Goal: Communication & Community: Answer question/provide support

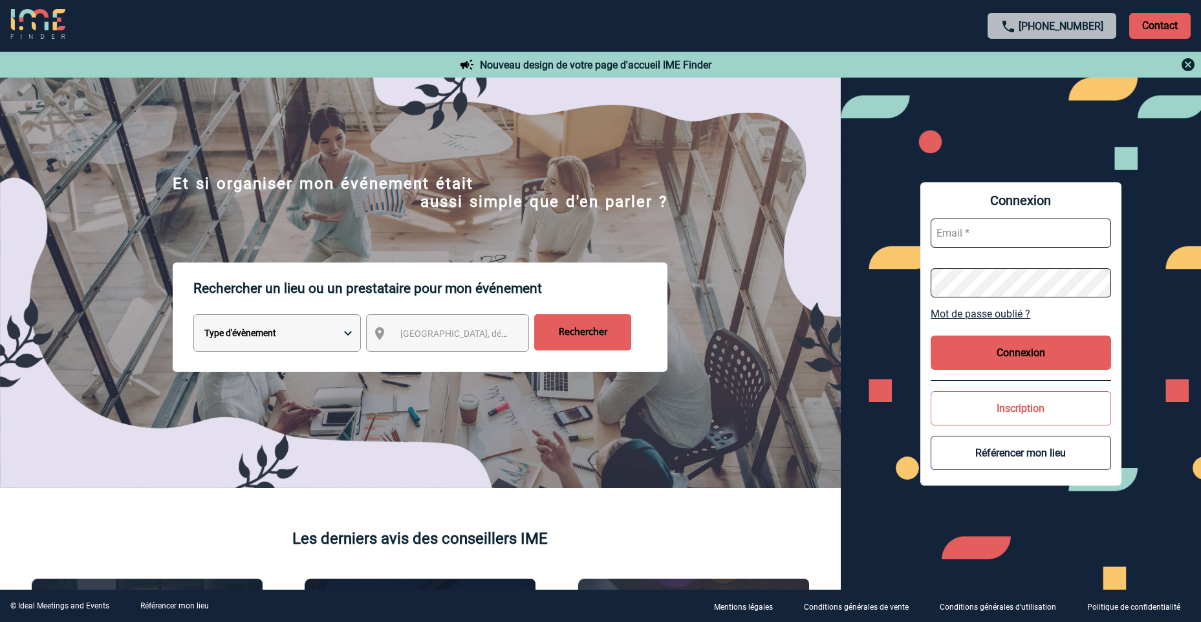
click at [996, 237] on input "text" at bounding box center [1021, 233] width 180 height 29
click at [1045, 234] on input "aurelie.moro" at bounding box center [1021, 233] width 180 height 29
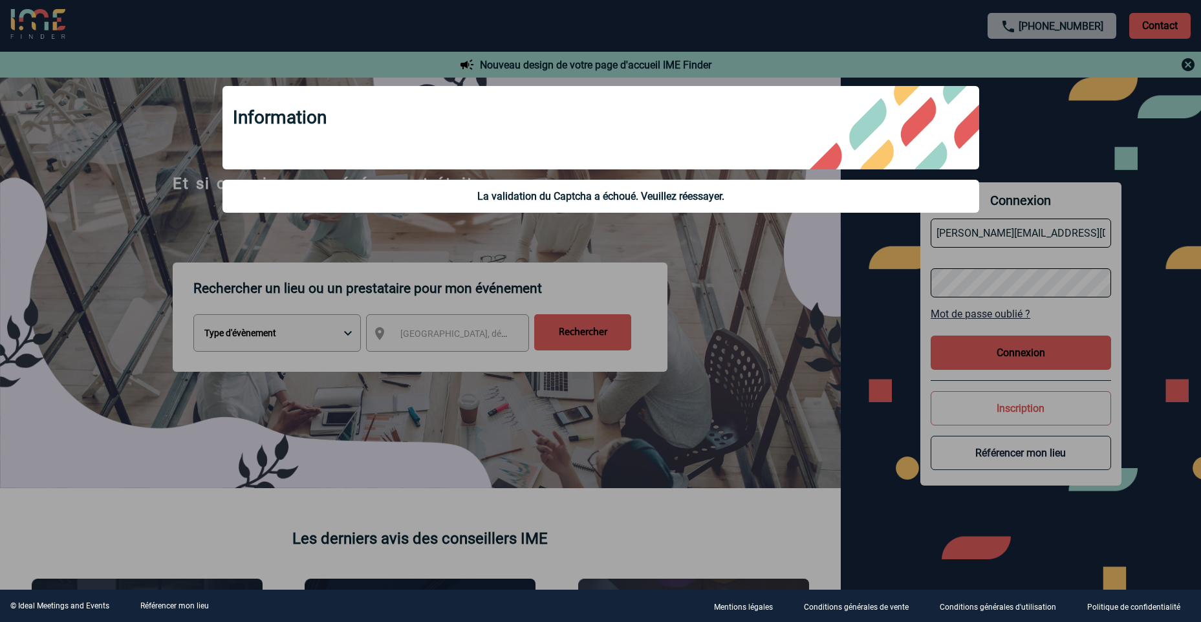
click at [1023, 284] on div at bounding box center [600, 311] width 1201 height 622
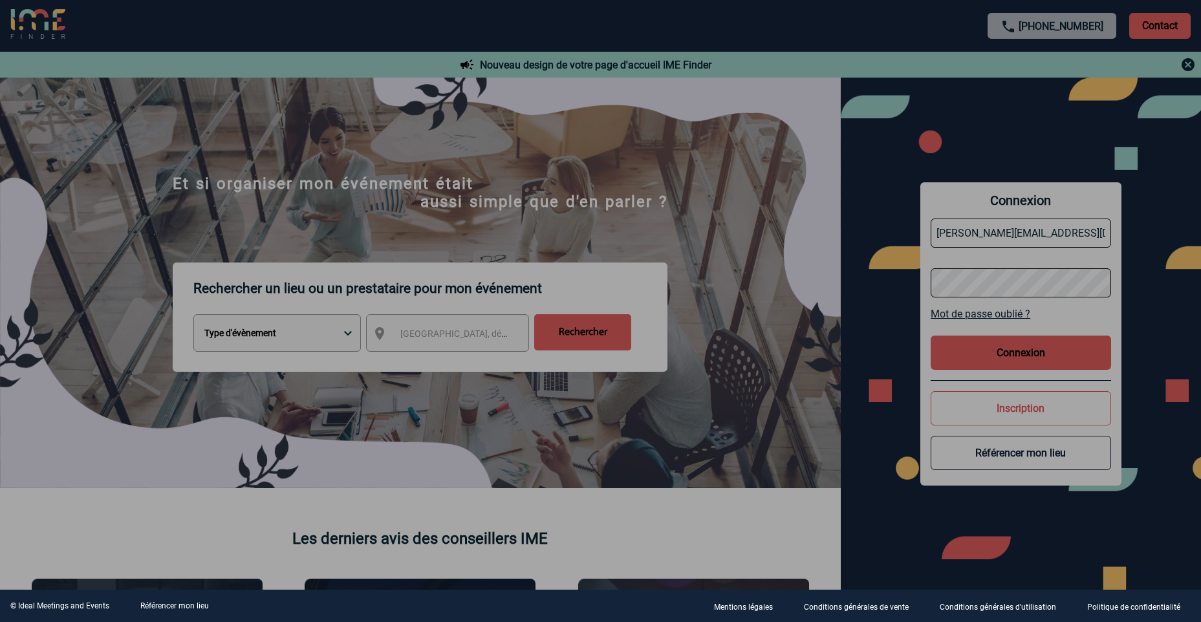
click at [1054, 238] on div at bounding box center [600, 311] width 1201 height 622
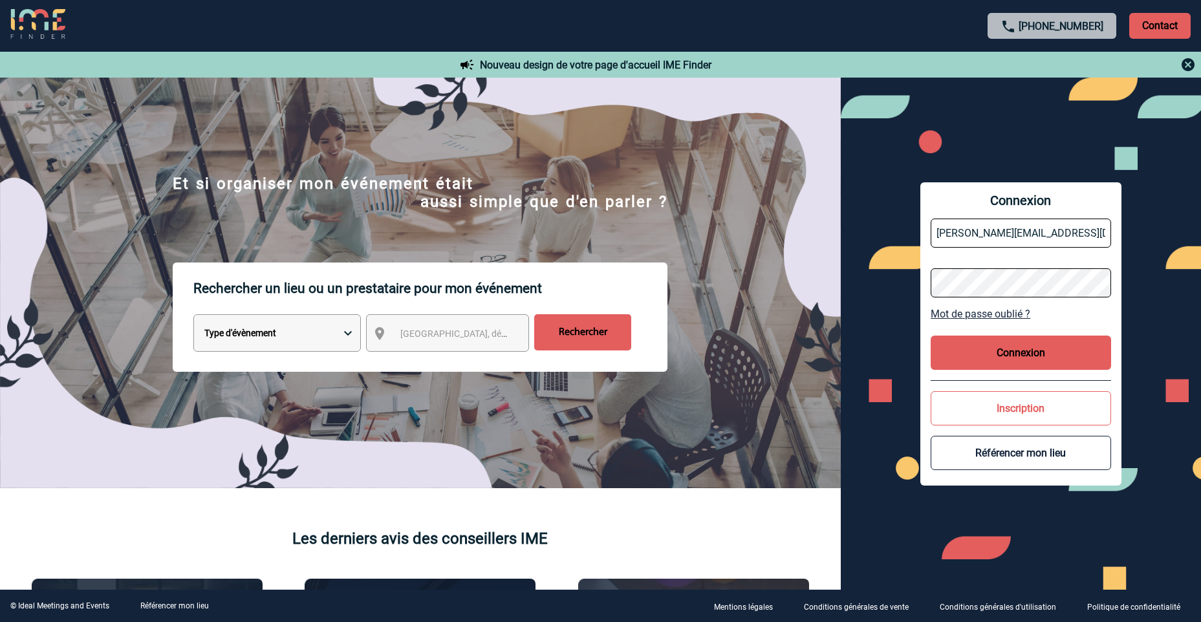
click at [875, 283] on div "Connexion aurelie.moro@knds.fr Mot de passe oublié ? Connexion Inscription Réfé…" at bounding box center [1021, 334] width 360 height 512
drag, startPoint x: 967, startPoint y: 230, endPoint x: 891, endPoint y: 230, distance: 75.0
click at [891, 230] on div "Connexion aurelie.moro@knds.fr Mot de passe oublié ? Connexion Inscription Réfé…" at bounding box center [1021, 334] width 360 height 512
type input "aurelie.moro@knds.fr"
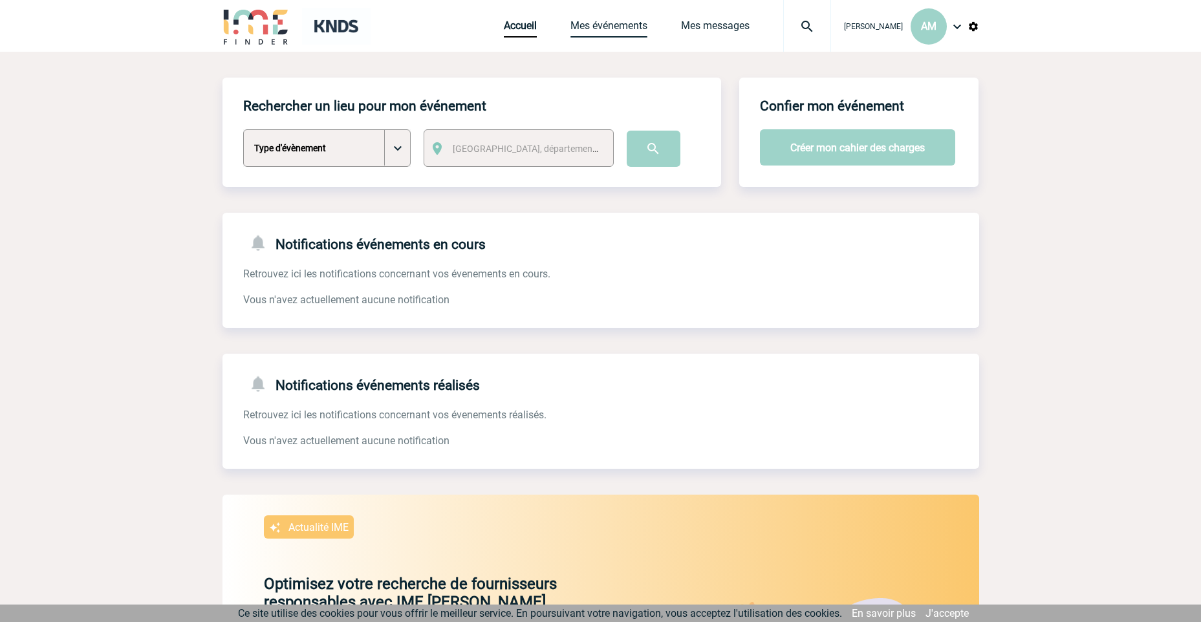
click at [614, 26] on link "Mes événements" at bounding box center [609, 28] width 77 height 18
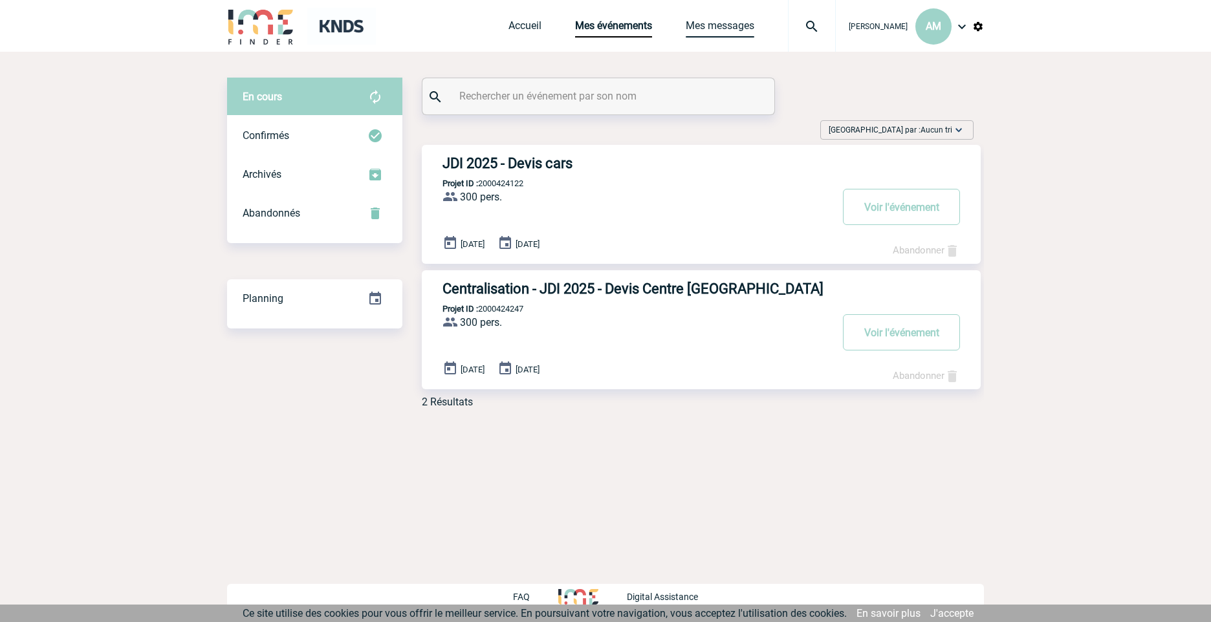
click at [730, 25] on link "Mes messages" at bounding box center [720, 28] width 69 height 18
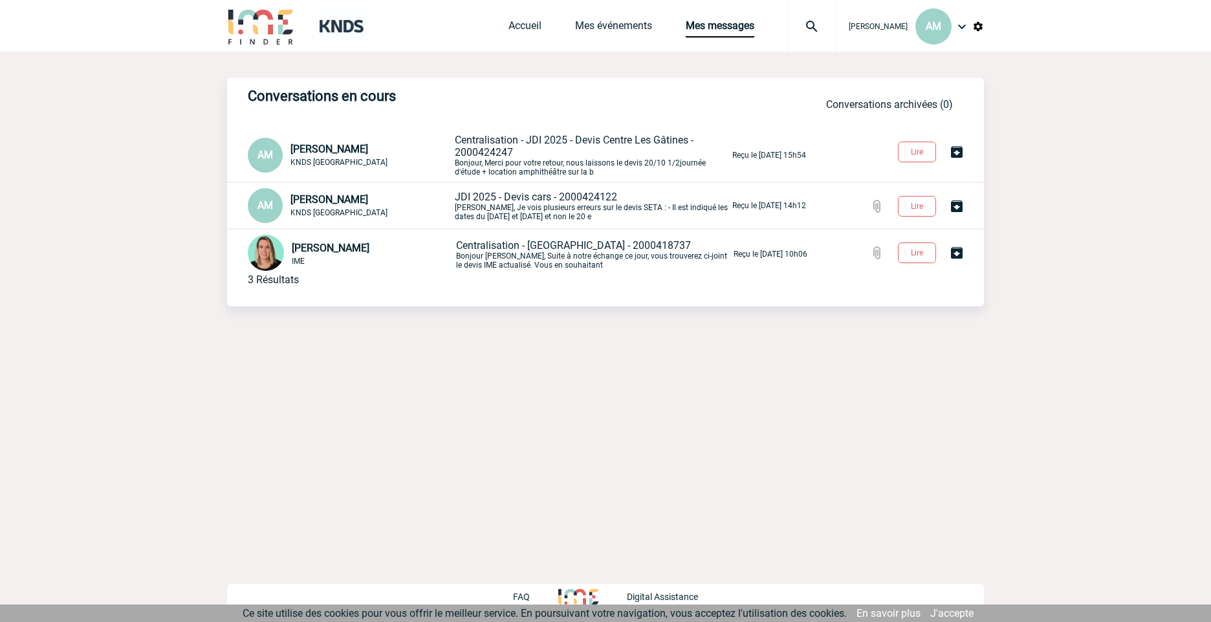
click at [522, 138] on span "Centralisation - JDI 2025 - Devis Centre Les Gâtines - 2000424247" at bounding box center [574, 146] width 239 height 25
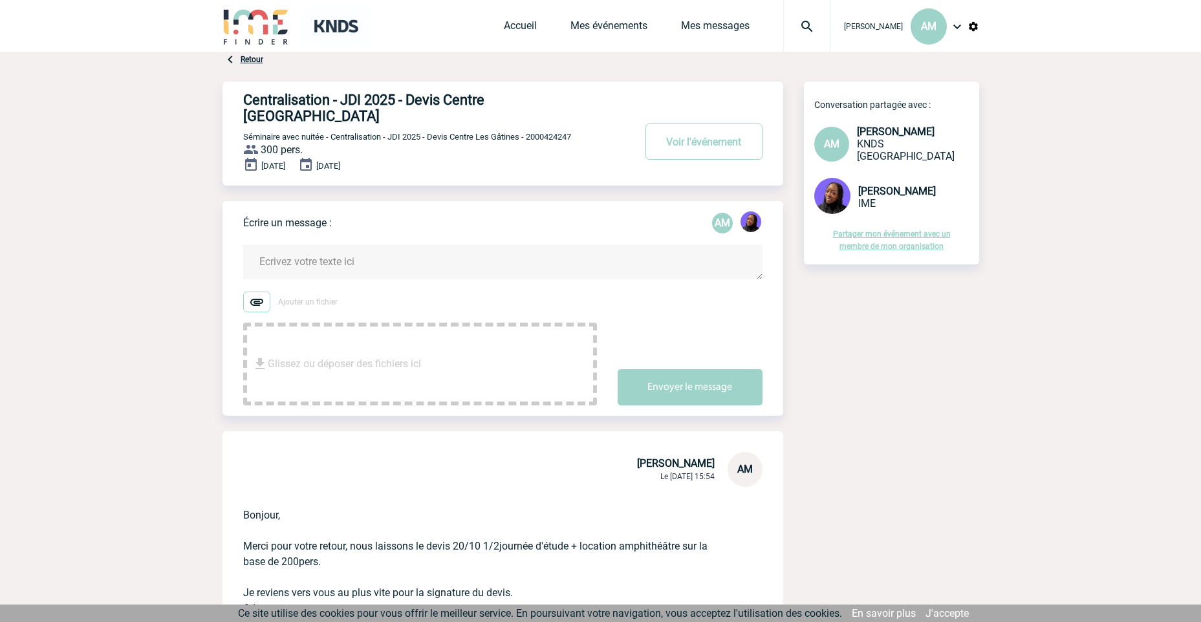
click at [353, 245] on textarea at bounding box center [502, 262] width 519 height 34
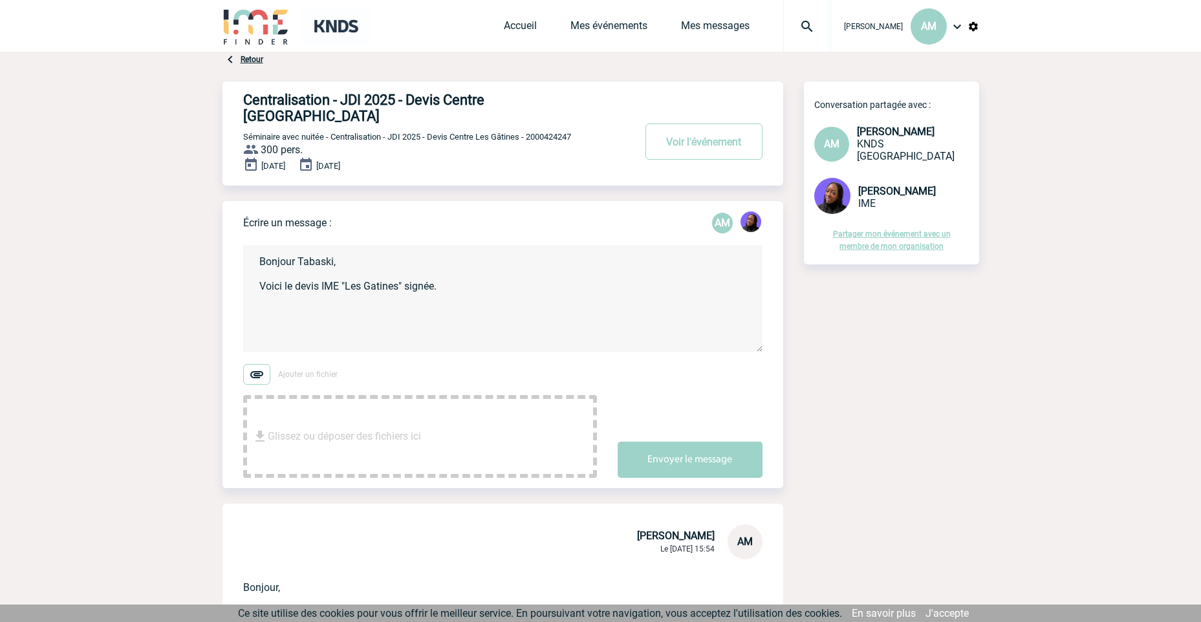
click at [266, 272] on textarea "Bonjour Tabaski, Voici le devis IME "Les Gatines" signée." at bounding box center [502, 298] width 519 height 107
click at [631, 268] on textarea "Bonjour Tabaski, Je vous remercie pour les changements, voici le devis IME "Les…" at bounding box center [502, 298] width 519 height 107
click at [521, 303] on textarea "Bonjour Tabaski, Je vous remercie pour les changements, voici le devis IME "Les…" at bounding box center [502, 298] width 519 height 107
click at [437, 406] on div "Glissez ou déposer des fichiers ici" at bounding box center [420, 436] width 354 height 83
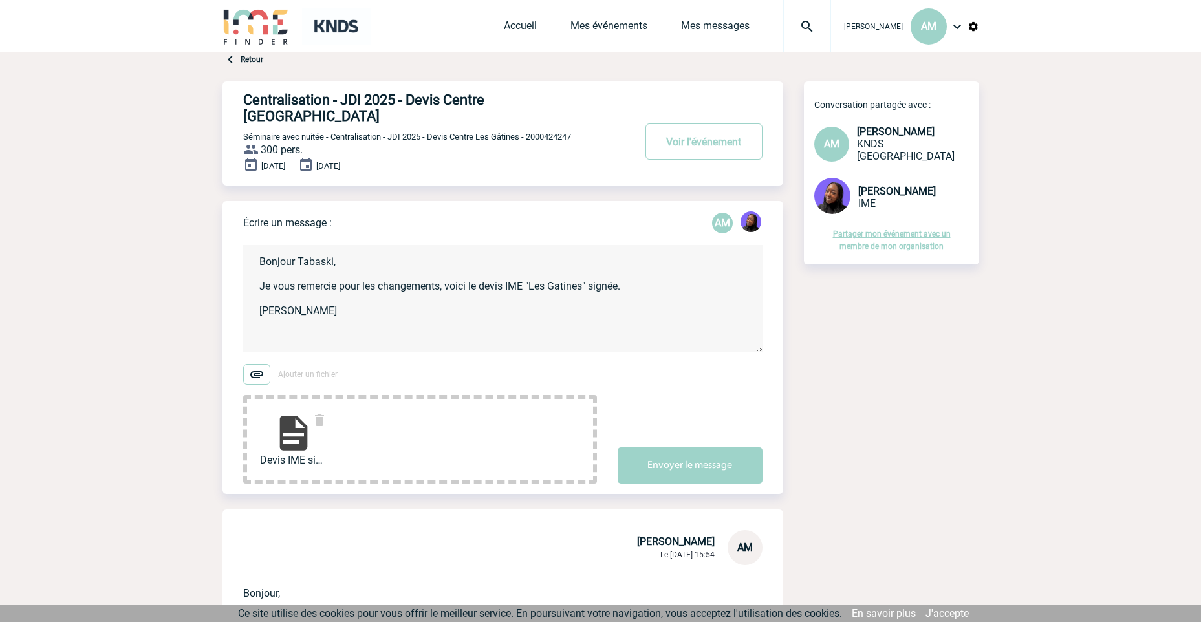
click at [545, 334] on textarea "Bonjour Tabaski, Je vous remercie pour les changements, voici le devis IME "Les…" at bounding box center [502, 298] width 519 height 107
click at [668, 273] on textarea "Bonjour Tabaski, Je vous remercie pour les changements, voici le devis IME "Les…" at bounding box center [502, 298] width 519 height 107
type textarea "Bonjour Tabaski, Je vous remercie pour les changements, voici le devis IME "Les…"
click at [709, 453] on button "Envoyer le message" at bounding box center [690, 466] width 145 height 36
